Goal: Navigation & Orientation: Find specific page/section

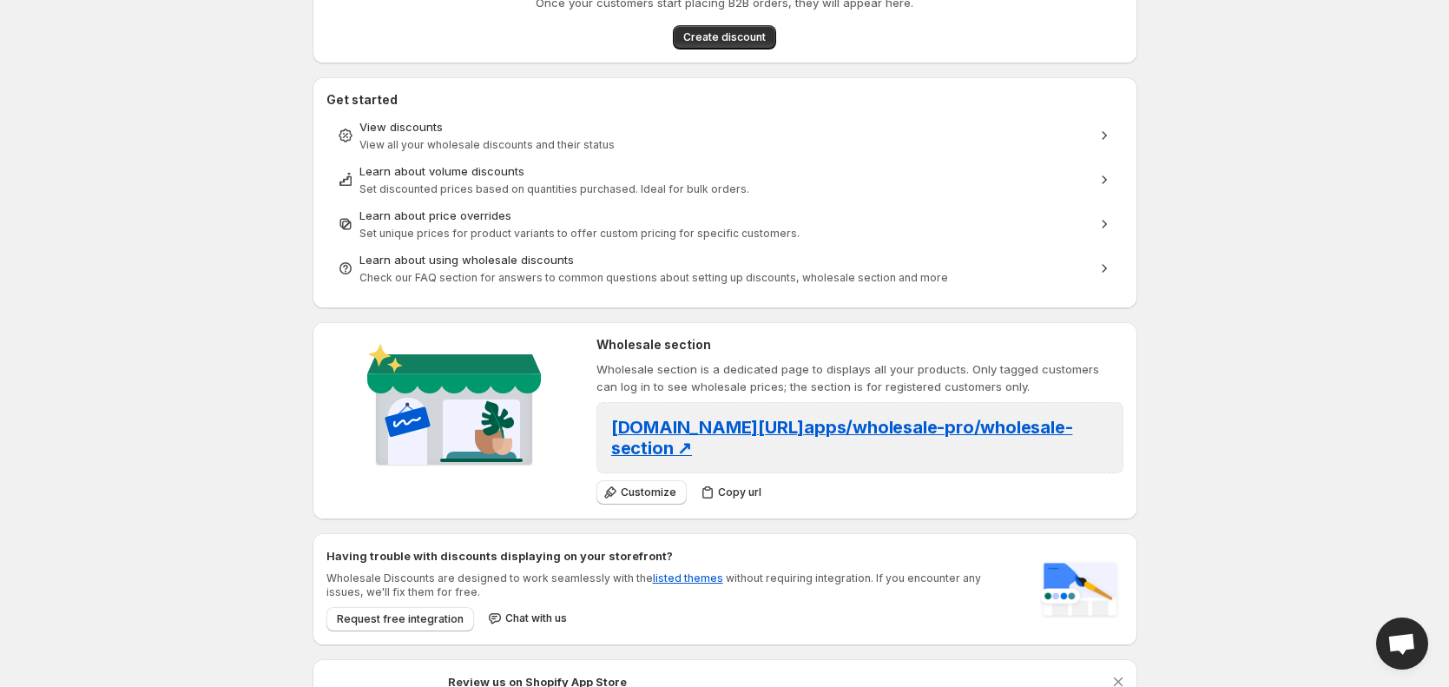
scroll to position [261, 0]
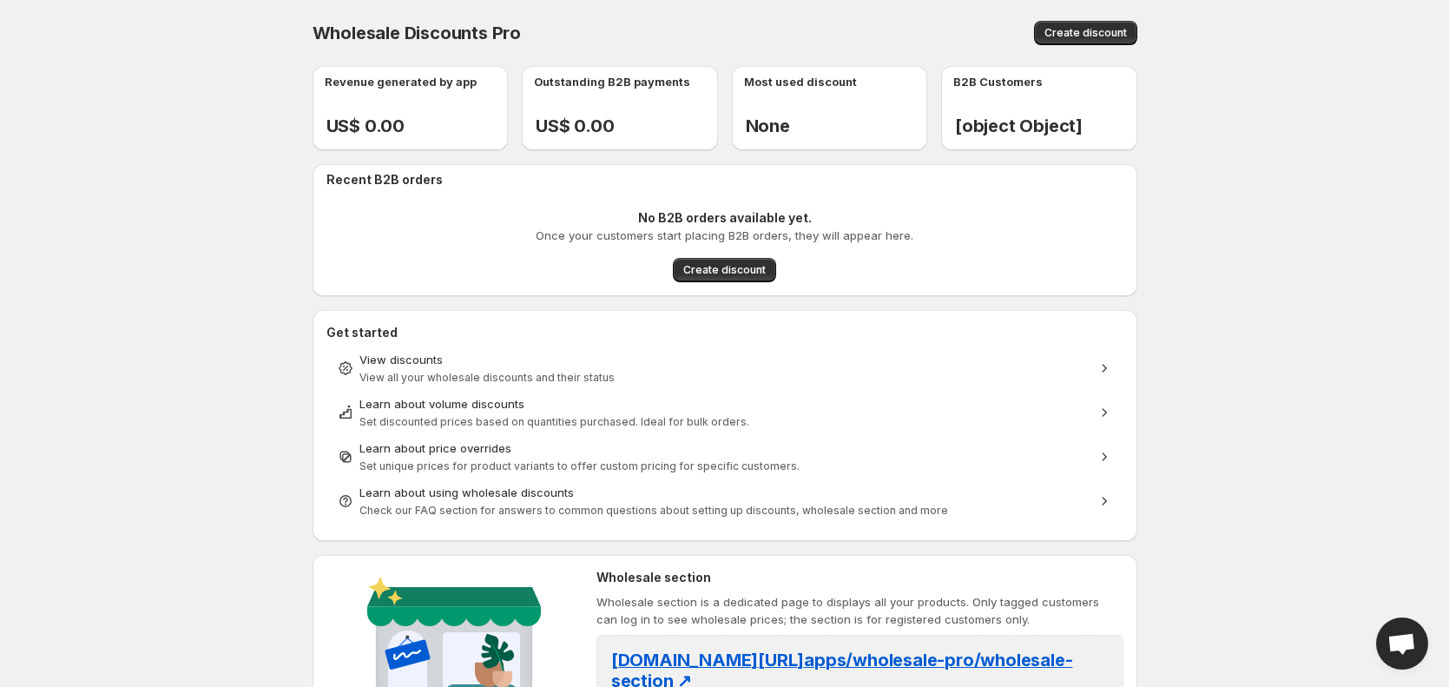
click at [230, 490] on body "Home Discounts B2B Registration Forms Net Terms Account Receivables Manual orde…" at bounding box center [724, 343] width 1449 height 687
